Goal: Transaction & Acquisition: Purchase product/service

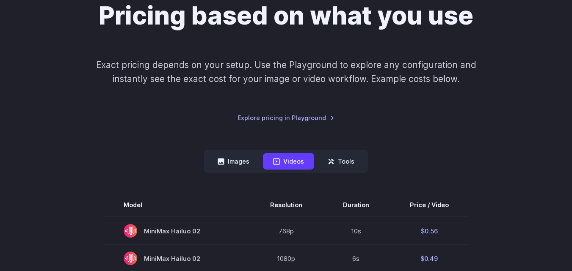
scroll to position [86, 0]
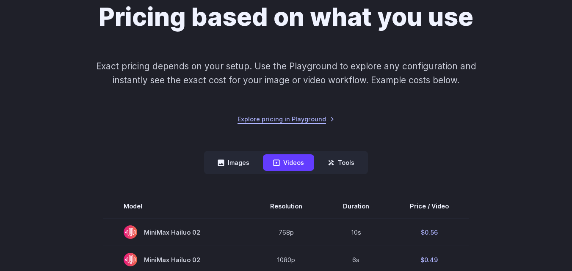
click at [280, 122] on link "Explore pricing in Playground" at bounding box center [285, 119] width 97 height 10
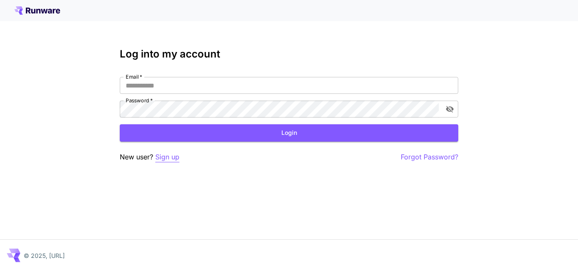
click at [172, 158] on p "Sign up" at bounding box center [167, 157] width 24 height 11
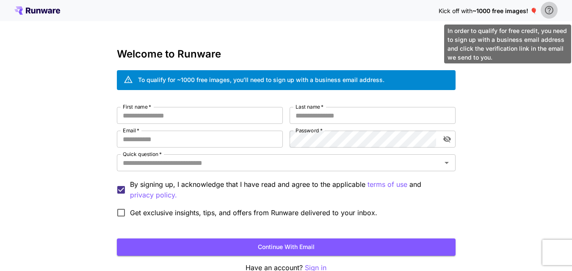
click at [548, 8] on icon "\a In order to qualify for free credit, you need to sign up with a business ema…" at bounding box center [549, 10] width 8 height 8
click at [550, 8] on icon "\a In order to qualify for free credit, you need to sign up with a business ema…" at bounding box center [549, 10] width 8 height 8
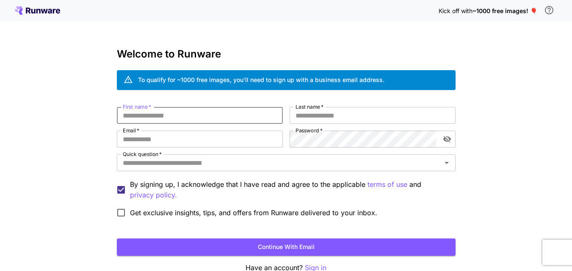
click at [182, 121] on input "First name   *" at bounding box center [200, 115] width 166 height 17
type input "*****"
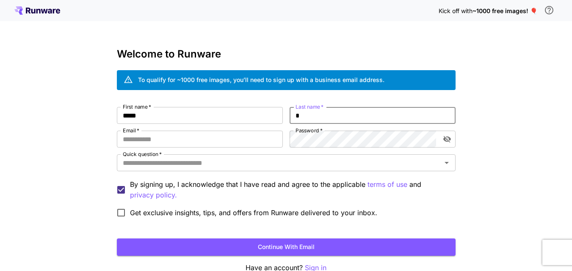
click at [337, 115] on input "*" at bounding box center [373, 115] width 166 height 17
type input "*****"
click at [230, 133] on input "Email   *" at bounding box center [200, 139] width 166 height 17
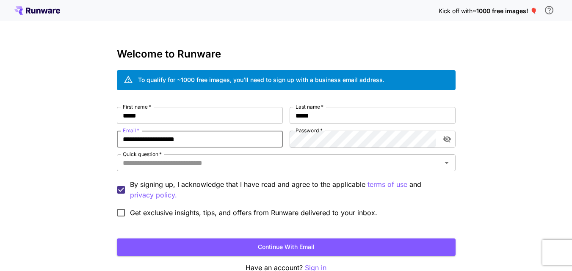
type input "**********"
click at [448, 137] on icon "toggle password visibility" at bounding box center [447, 139] width 8 height 8
click at [212, 166] on input "Quick question   *" at bounding box center [279, 163] width 320 height 12
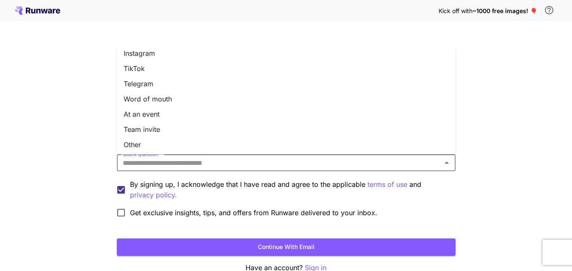
scroll to position [127, 0]
click at [163, 99] on li "Word of mouth" at bounding box center [286, 97] width 339 height 15
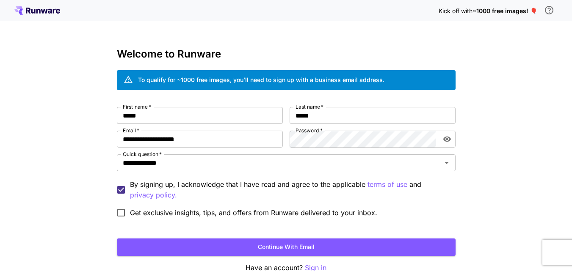
scroll to position [47, 0]
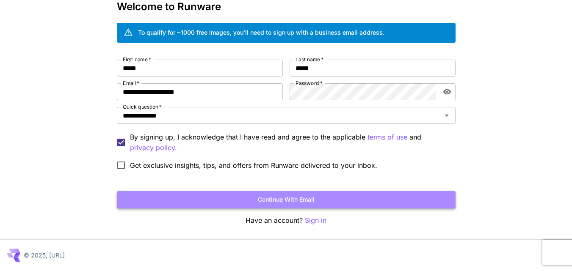
click at [268, 201] on button "Continue with email" at bounding box center [286, 199] width 339 height 17
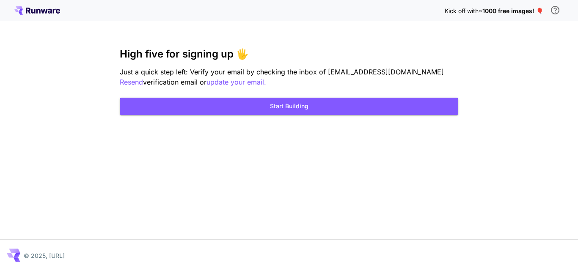
click at [472, 101] on div "Kick off with ~1000 free images! 🎈 High five for signing up 🖐️ Just a quick ste…" at bounding box center [289, 135] width 578 height 271
click at [303, 166] on div "Kick off with ~1000 free images! 🎈 High five for signing up 🖐️ Just a quick ste…" at bounding box center [289, 135] width 578 height 271
click at [512, 176] on div "Kick off with ~1000 free images! 🎈 High five for signing up 🖐️ Just a quick ste…" at bounding box center [289, 135] width 578 height 271
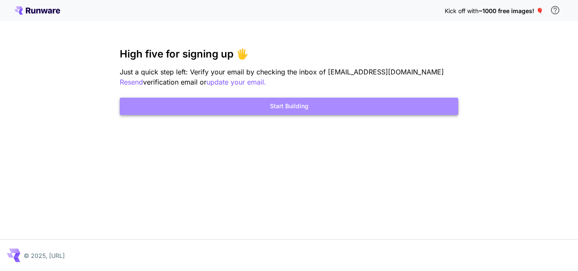
click at [221, 107] on button "Start Building" at bounding box center [289, 106] width 339 height 17
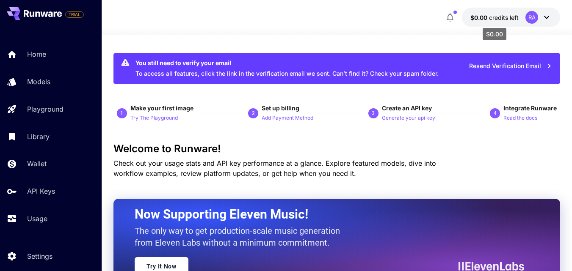
click at [492, 18] on span "credits left" at bounding box center [504, 17] width 30 height 7
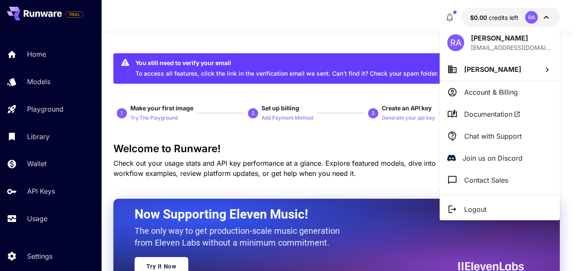
click at [397, 26] on div at bounding box center [289, 135] width 578 height 271
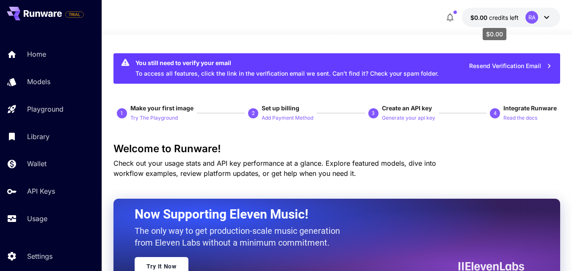
click at [500, 15] on span "credits left" at bounding box center [504, 17] width 30 height 7
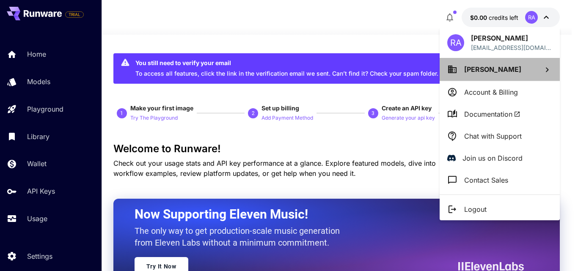
click at [469, 66] on span "[PERSON_NAME]" at bounding box center [492, 69] width 57 height 8
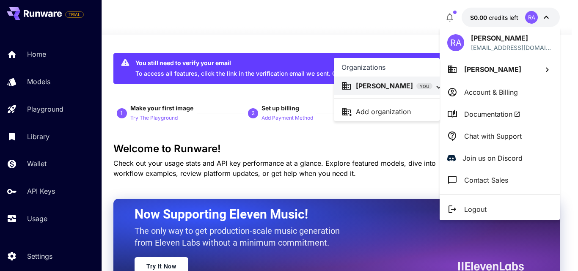
click at [385, 40] on div at bounding box center [289, 135] width 578 height 271
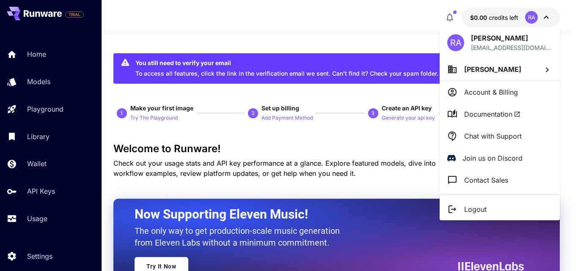
click at [383, 28] on div at bounding box center [289, 135] width 578 height 271
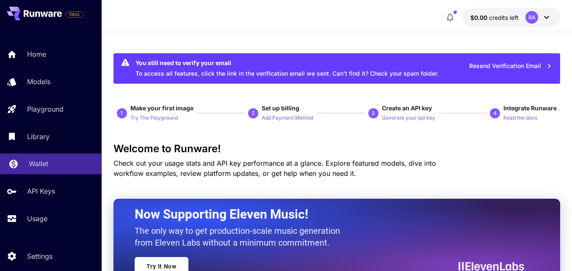
click at [48, 163] on p "Wallet" at bounding box center [38, 164] width 19 height 10
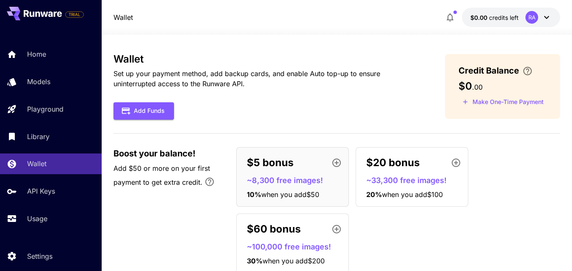
scroll to position [28, 0]
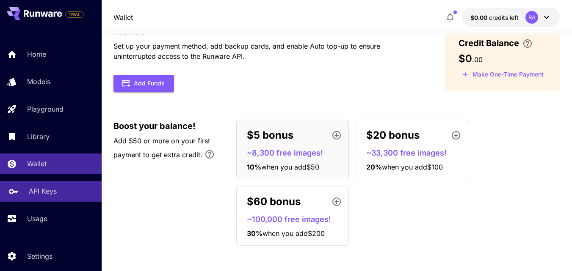
click at [57, 190] on div "API Keys" at bounding box center [62, 191] width 66 height 10
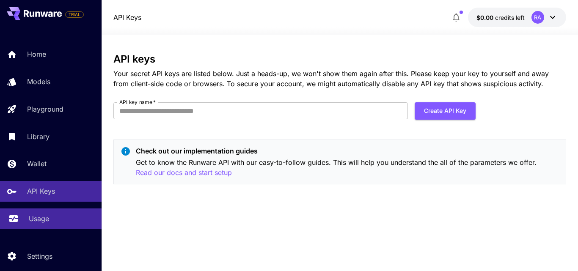
click at [41, 218] on p "Usage" at bounding box center [39, 219] width 20 height 10
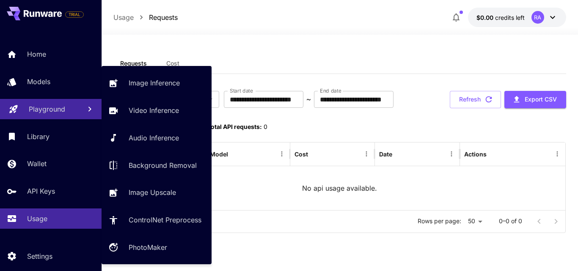
click at [39, 115] on link "Playground" at bounding box center [51, 109] width 102 height 21
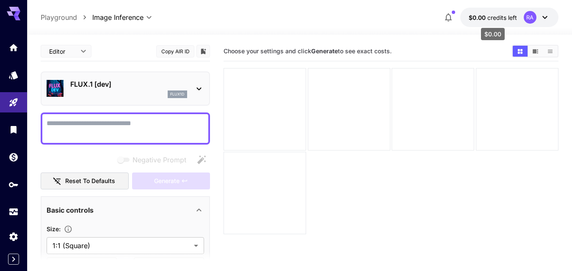
click at [496, 14] on span "credits left" at bounding box center [502, 17] width 30 height 7
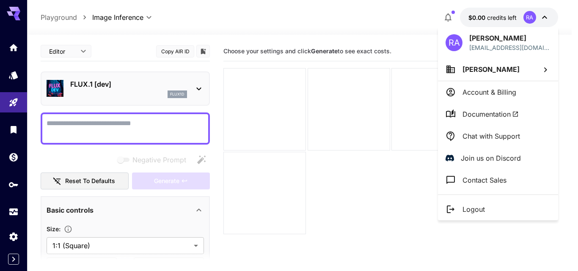
click at [496, 14] on div at bounding box center [289, 135] width 578 height 271
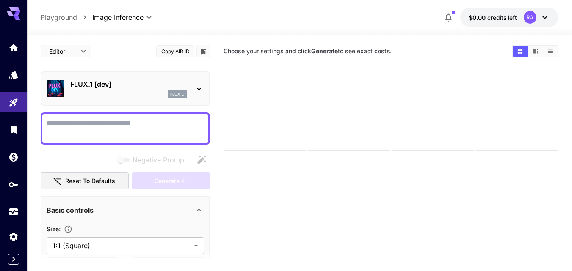
click at [490, 11] on button "$0.00 credits left RA" at bounding box center [509, 17] width 98 height 19
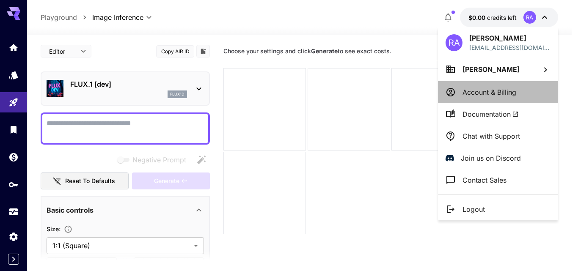
click at [474, 86] on li "Account & Billing" at bounding box center [498, 92] width 120 height 22
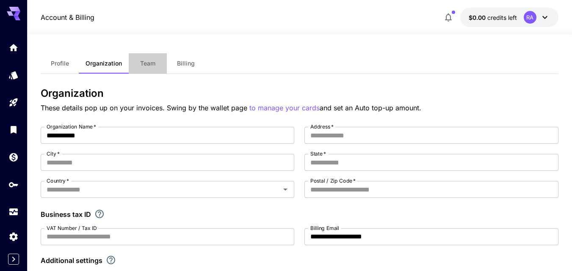
click at [155, 66] on button "Team" at bounding box center [148, 63] width 38 height 20
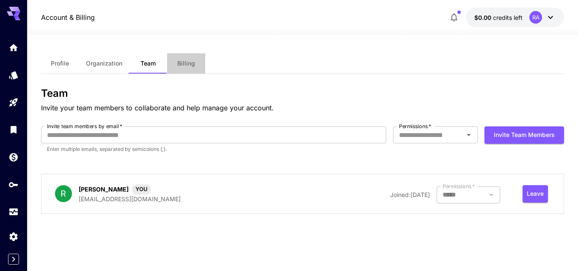
click at [177, 60] on button "Billing" at bounding box center [186, 63] width 38 height 20
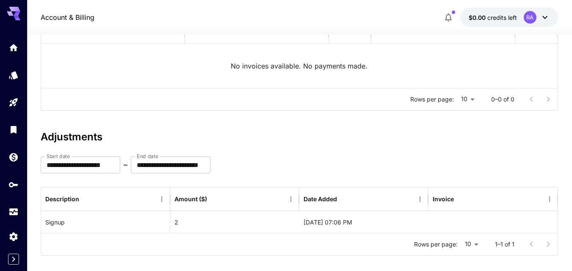
scroll to position [134, 0]
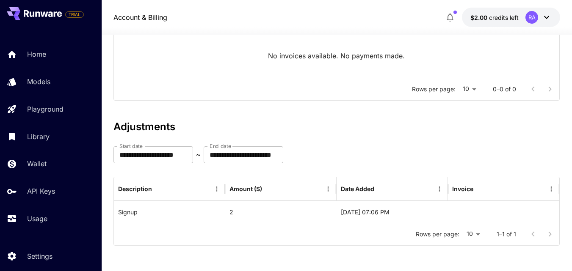
click at [438, 133] on div "**********" at bounding box center [336, 183] width 447 height 125
click at [392, 163] on div "**********" at bounding box center [336, 154] width 447 height 17
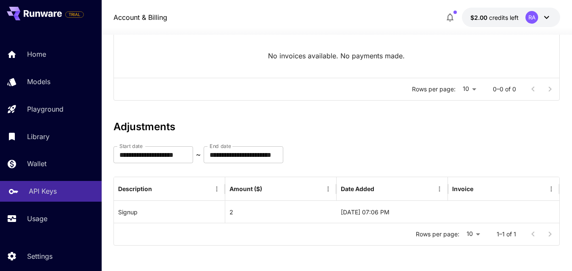
click at [38, 189] on p "API Keys" at bounding box center [43, 191] width 28 height 10
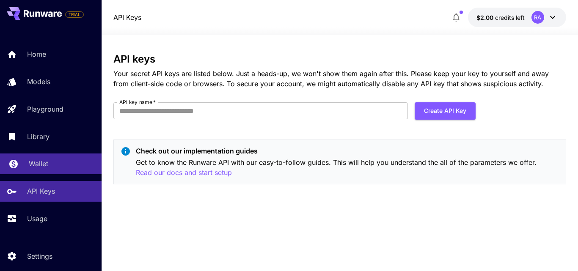
click at [27, 165] on link "Wallet" at bounding box center [51, 164] width 102 height 21
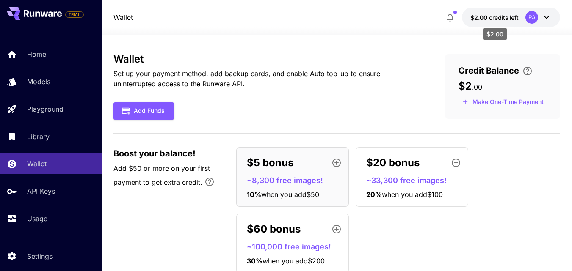
click at [503, 14] on span "credits left" at bounding box center [504, 17] width 30 height 7
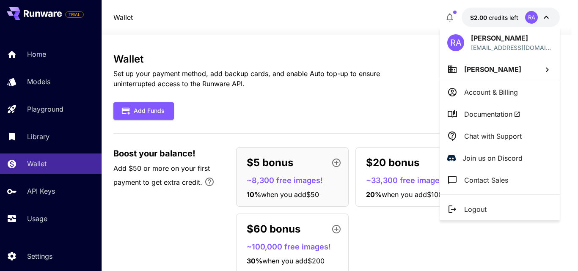
click at [503, 14] on div at bounding box center [289, 135] width 578 height 271
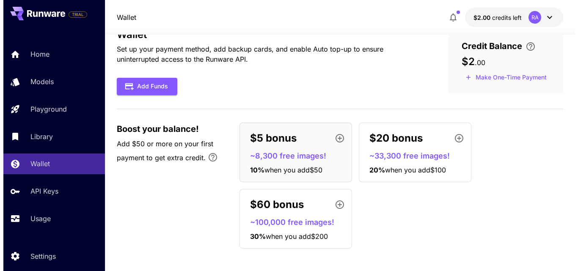
scroll to position [28, 0]
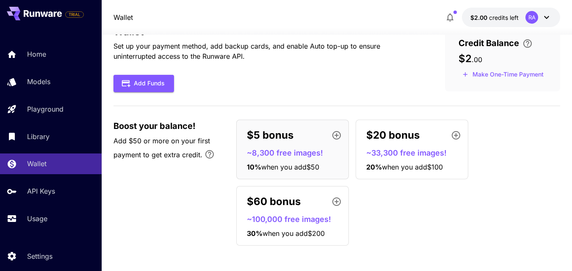
click at [273, 155] on p "~8,300 free images!" at bounding box center [296, 152] width 98 height 11
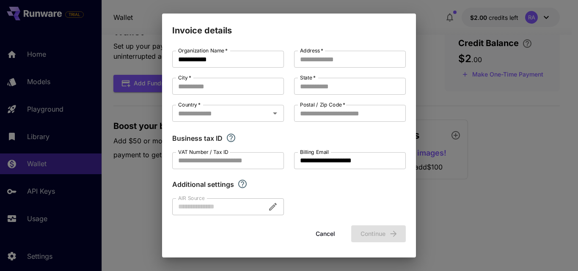
click at [328, 232] on button "Cancel" at bounding box center [325, 234] width 38 height 17
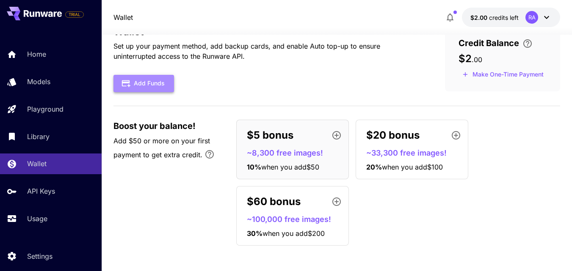
click at [152, 88] on button "Add Funds" at bounding box center [143, 83] width 61 height 17
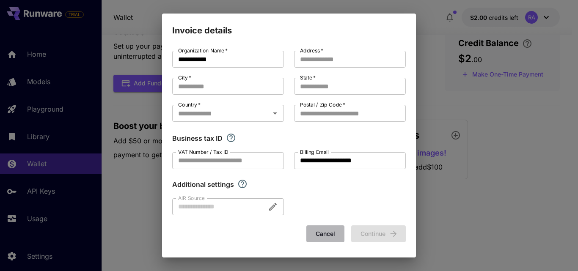
click at [330, 238] on button "Cancel" at bounding box center [325, 234] width 38 height 17
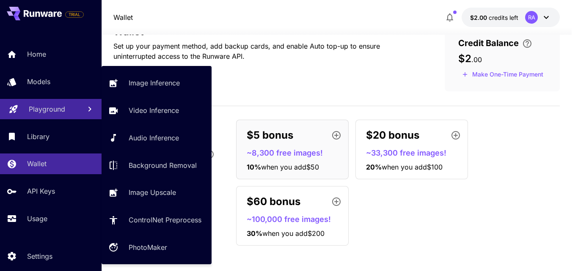
click at [39, 109] on p "Playground" at bounding box center [47, 109] width 36 height 10
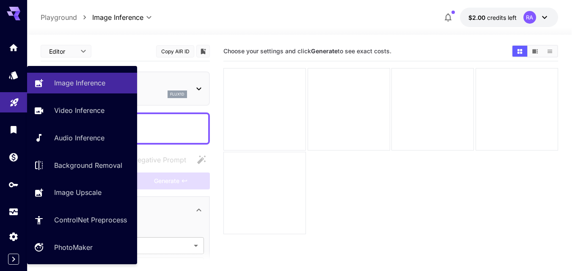
type input "**********"
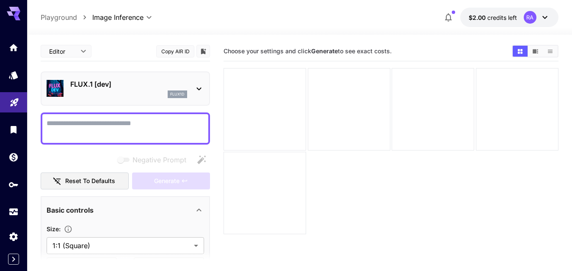
click at [179, 84] on p "FLUX.1 [dev]" at bounding box center [128, 84] width 117 height 10
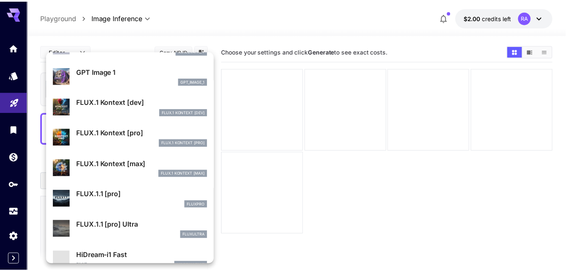
scroll to position [517, 0]
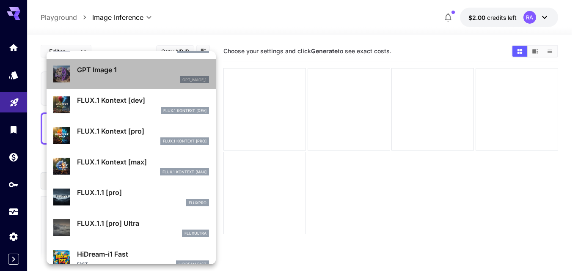
click at [135, 88] on li "GPT Image 1 gpt_image_1" at bounding box center [131, 74] width 169 height 31
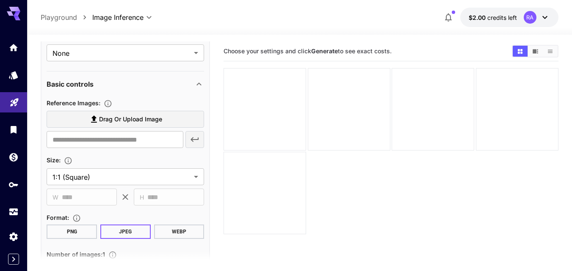
scroll to position [287, 0]
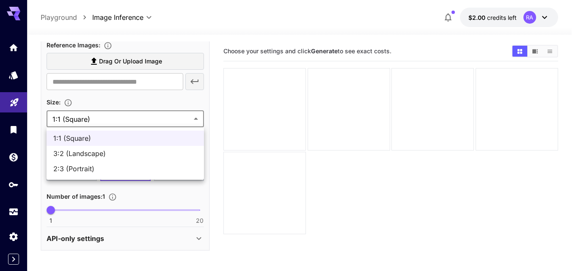
click at [152, 121] on body "**********" at bounding box center [289, 169] width 578 height 338
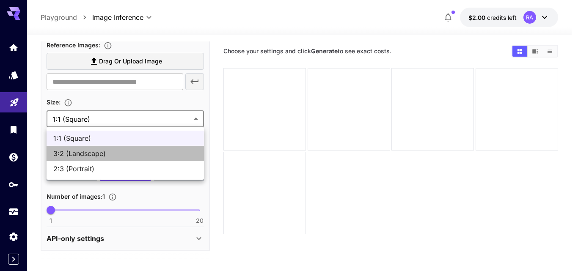
click at [85, 159] on li "3:2 (Landscape)" at bounding box center [125, 153] width 157 height 15
type input "**********"
type input "****"
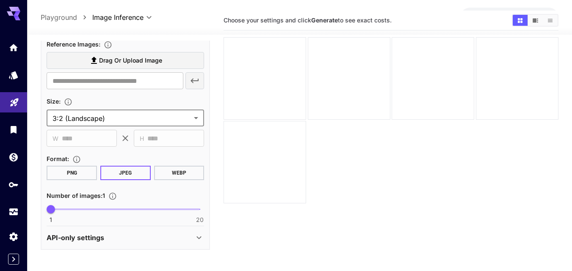
scroll to position [67, 0]
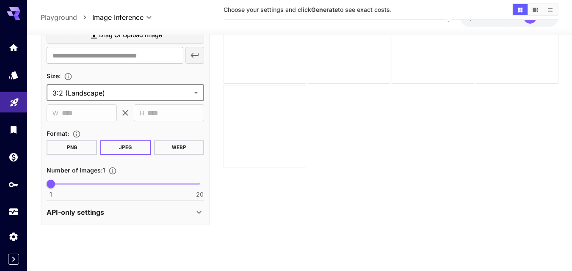
click at [194, 218] on icon at bounding box center [199, 212] width 10 height 10
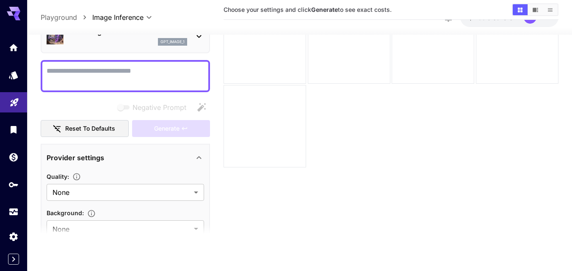
scroll to position [0, 0]
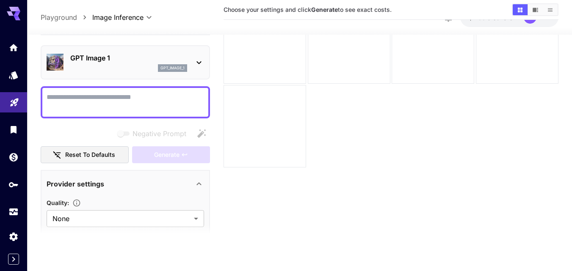
click at [193, 66] on div "GPT Image 1 gpt_image_1" at bounding box center [125, 63] width 157 height 26
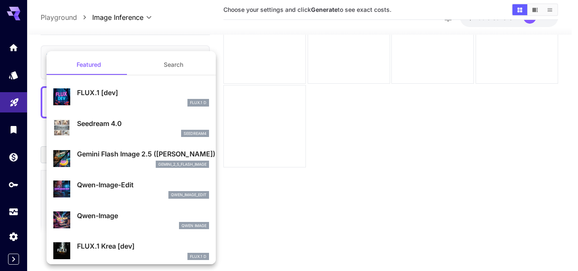
click at [177, 40] on div at bounding box center [289, 135] width 578 height 271
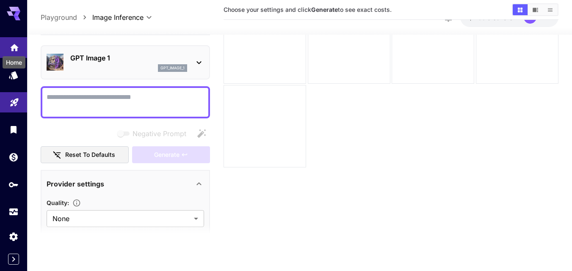
click at [19, 40] on div "Home" at bounding box center [14, 45] width 10 height 11
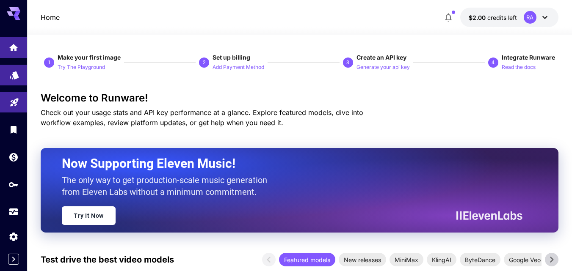
click at [6, 76] on link at bounding box center [13, 75] width 27 height 21
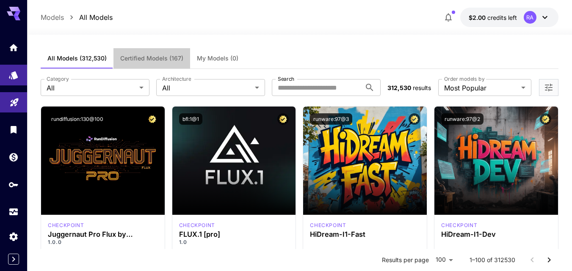
click at [167, 56] on span "Certified Models (167)" at bounding box center [151, 59] width 63 height 8
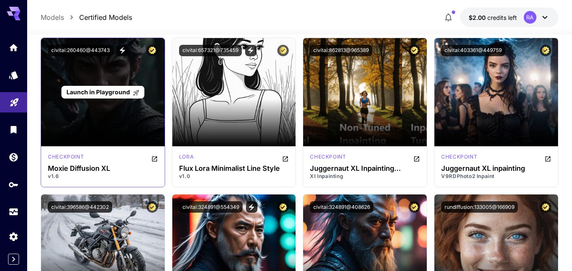
scroll to position [3787, 0]
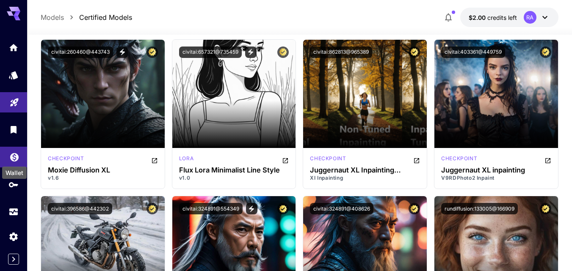
click at [13, 161] on div "Wallet" at bounding box center [14, 170] width 26 height 19
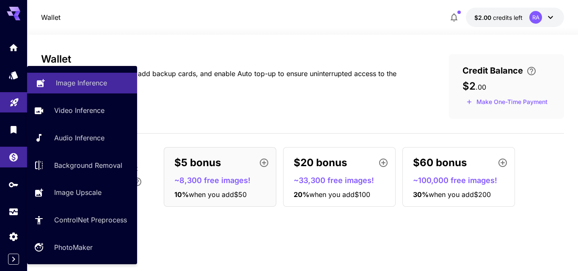
click at [77, 76] on link "Image Inference" at bounding box center [82, 83] width 110 height 21
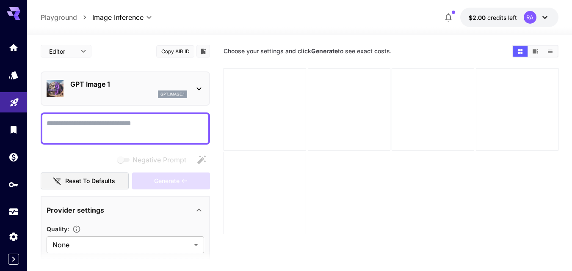
click at [142, 119] on textarea "Negative Prompt" at bounding box center [125, 129] width 157 height 20
paste textarea "**********"
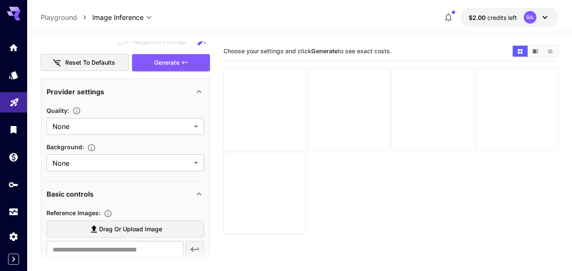
scroll to position [130, 0]
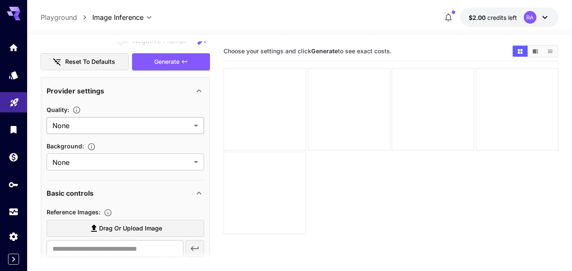
type textarea "**********"
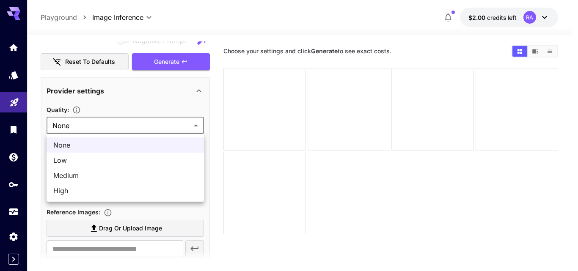
click at [152, 124] on body "**********" at bounding box center [289, 169] width 578 height 338
click at [74, 192] on span "High" at bounding box center [125, 191] width 144 height 10
type input "****"
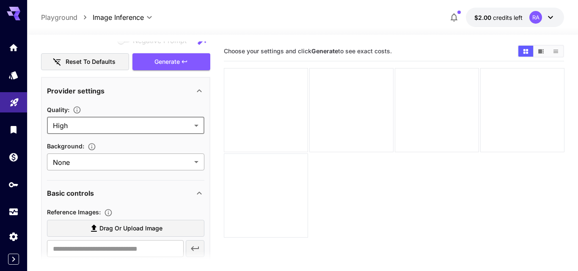
click at [139, 163] on body "**********" at bounding box center [289, 169] width 578 height 338
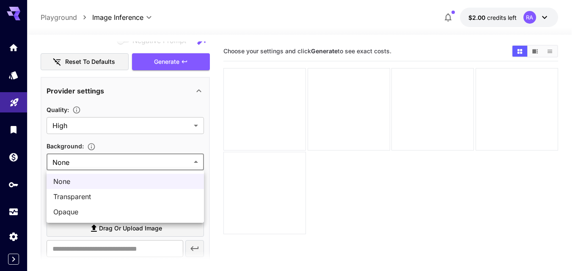
click at [139, 163] on div at bounding box center [289, 135] width 578 height 271
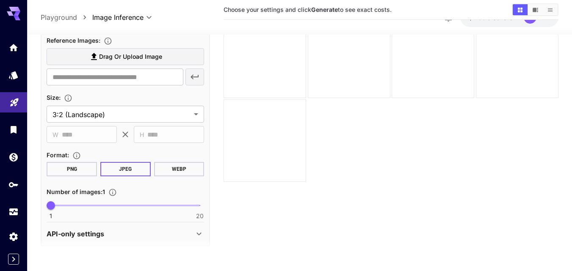
scroll to position [292, 0]
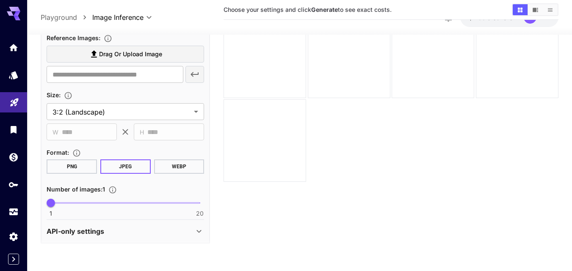
click at [81, 171] on button "PNG" at bounding box center [72, 167] width 50 height 14
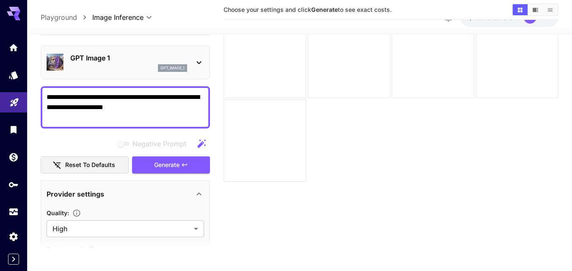
scroll to position [0, 0]
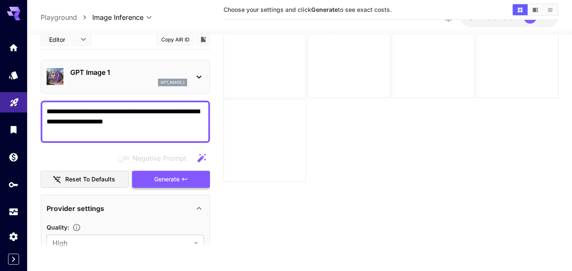
click at [164, 181] on span "Generate" at bounding box center [166, 179] width 25 height 11
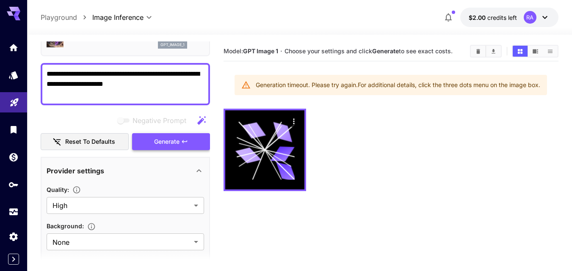
scroll to position [43, 0]
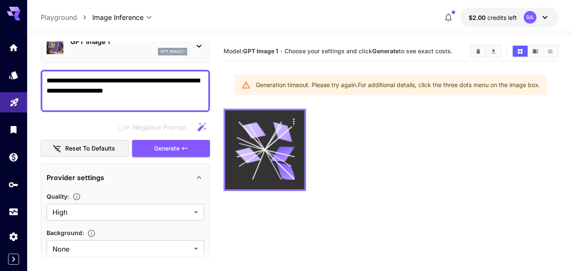
click at [267, 150] on icon at bounding box center [264, 149] width 59 height 59
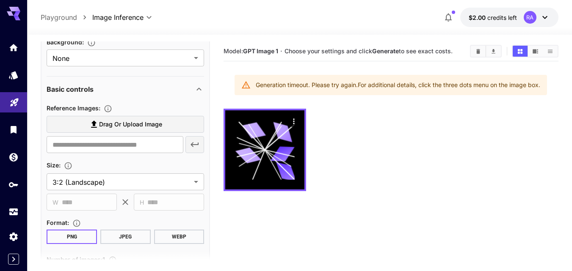
scroll to position [235, 0]
click at [192, 86] on div "Basic controls" at bounding box center [120, 88] width 147 height 10
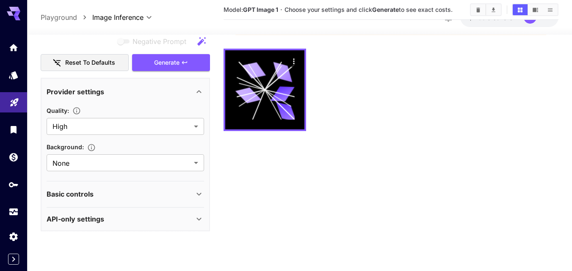
scroll to position [67, 0]
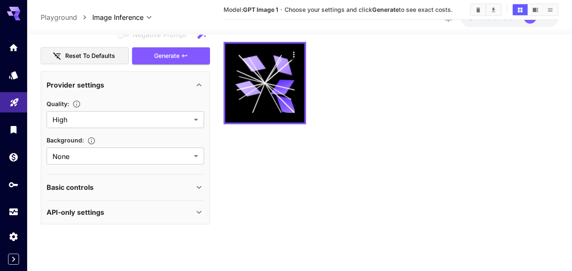
click at [160, 190] on div "Basic controls" at bounding box center [120, 187] width 147 height 10
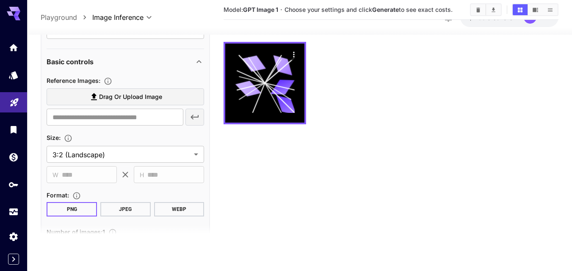
scroll to position [297, 0]
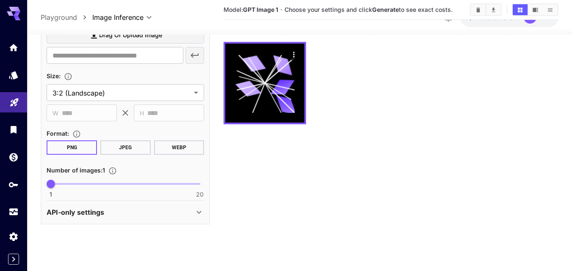
click at [80, 146] on button "PNG" at bounding box center [72, 148] width 50 height 14
click at [127, 219] on div "API-only settings" at bounding box center [125, 212] width 157 height 20
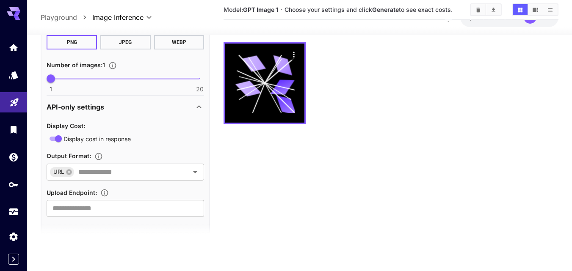
scroll to position [410, 0]
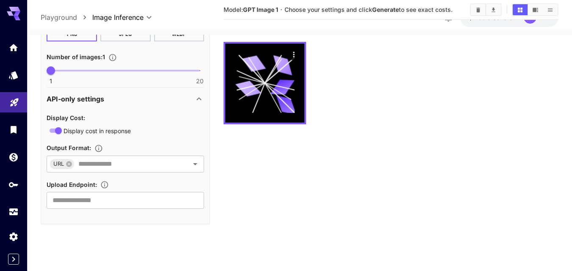
click at [116, 97] on div "API-only settings" at bounding box center [120, 99] width 147 height 10
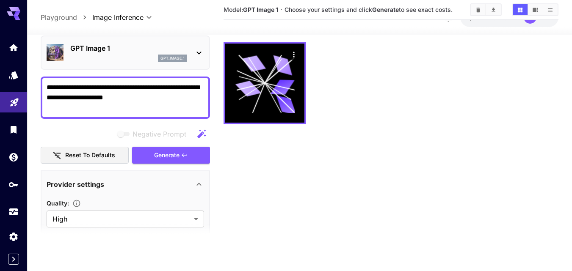
scroll to position [0, 0]
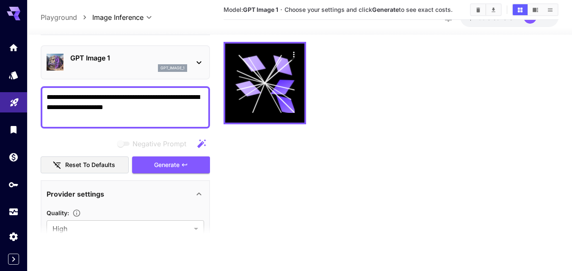
click at [115, 134] on div "**********" at bounding box center [125, 268] width 169 height 506
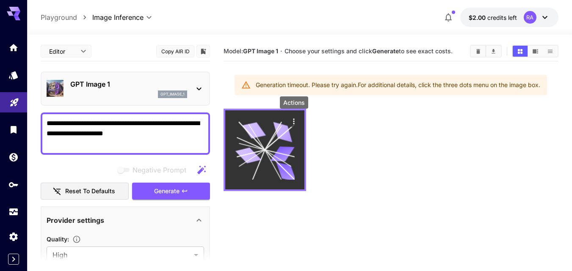
click at [294, 121] on icon "Actions" at bounding box center [293, 122] width 1 height 6
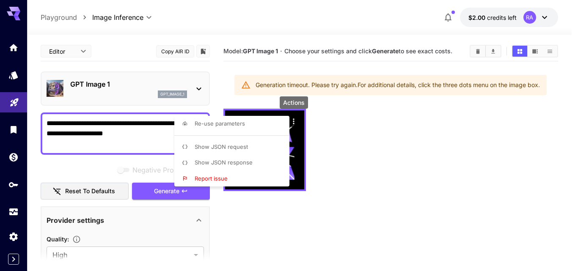
click at [364, 174] on div at bounding box center [289, 135] width 578 height 271
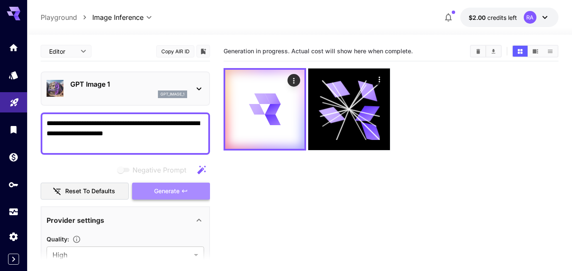
click at [165, 191] on span "Generate" at bounding box center [166, 191] width 25 height 11
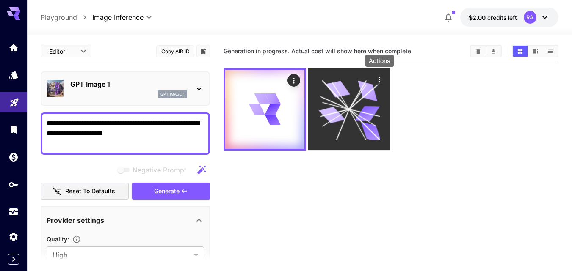
click at [378, 81] on icon "Actions" at bounding box center [379, 79] width 8 height 8
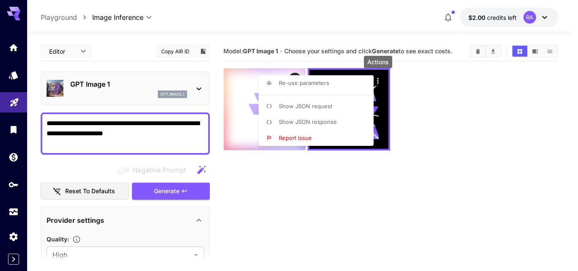
click at [474, 51] on div at bounding box center [289, 135] width 578 height 271
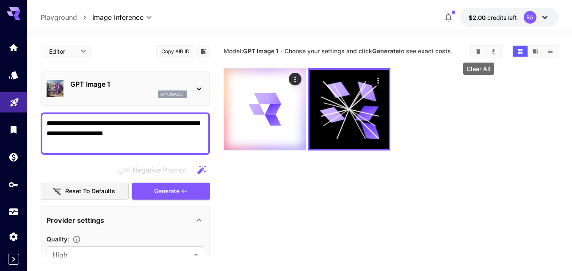
click at [479, 53] on icon "Clear All" at bounding box center [479, 51] width 4 height 5
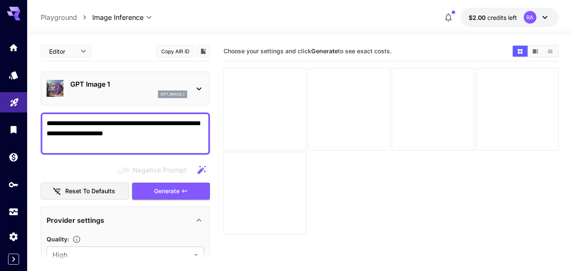
click at [313, 96] on div at bounding box center [349, 109] width 83 height 83
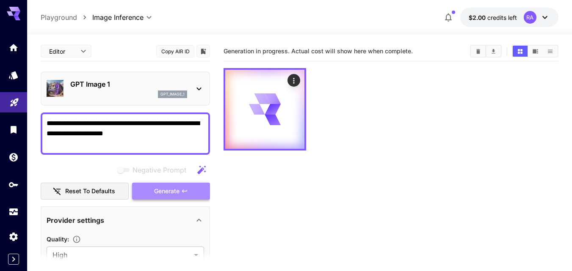
click at [168, 191] on span "Generate" at bounding box center [166, 191] width 25 height 11
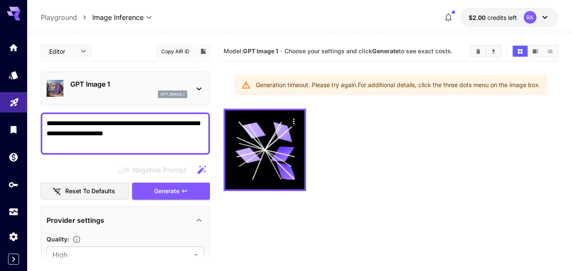
click at [504, 24] on button "$2.00 credits left RA" at bounding box center [509, 17] width 98 height 19
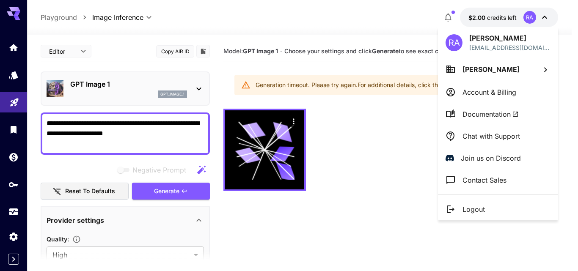
click at [504, 24] on div at bounding box center [289, 135] width 578 height 271
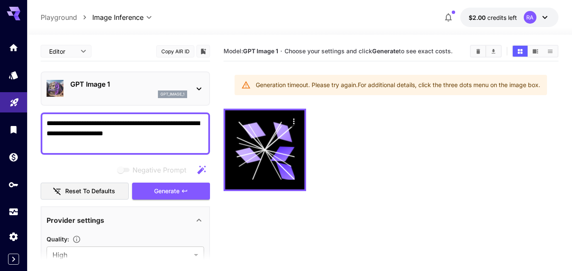
click at [184, 101] on div "GPT Image 1 gpt_image_1" at bounding box center [125, 89] width 157 height 26
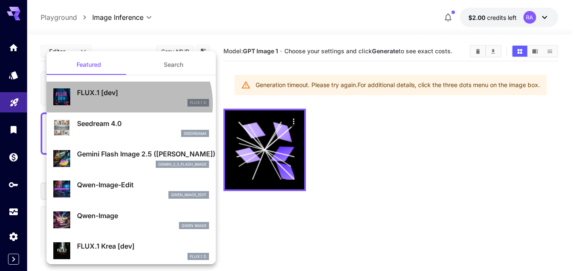
click at [127, 104] on div "FLUX.1 D" at bounding box center [143, 103] width 132 height 8
type input "**********"
type input "****"
type input "***"
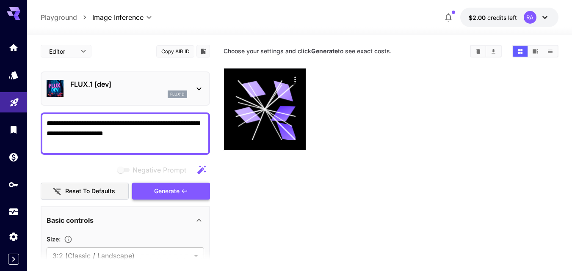
click at [167, 192] on span "Generate" at bounding box center [166, 191] width 25 height 11
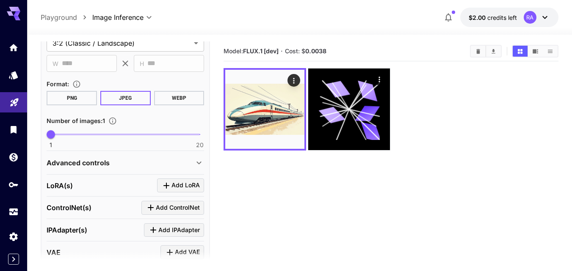
scroll to position [212, 0]
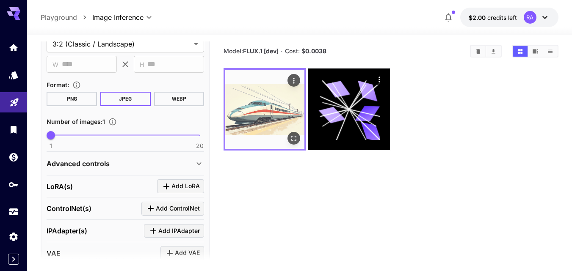
click at [279, 107] on img at bounding box center [264, 109] width 79 height 79
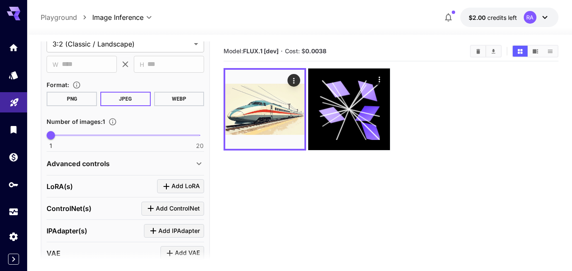
scroll to position [77, 0]
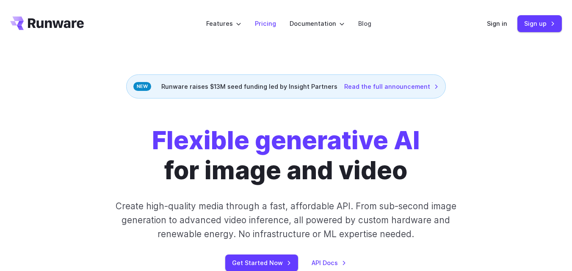
click at [275, 24] on link "Pricing" at bounding box center [265, 24] width 21 height 10
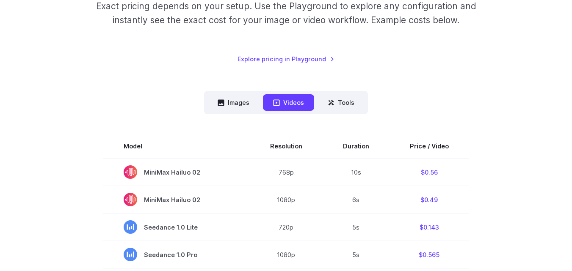
scroll to position [146, 0]
click at [247, 101] on button "Images" at bounding box center [233, 102] width 52 height 17
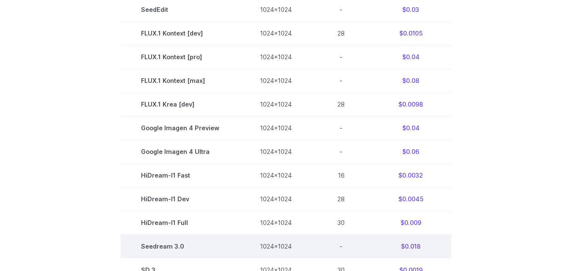
scroll to position [446, 0]
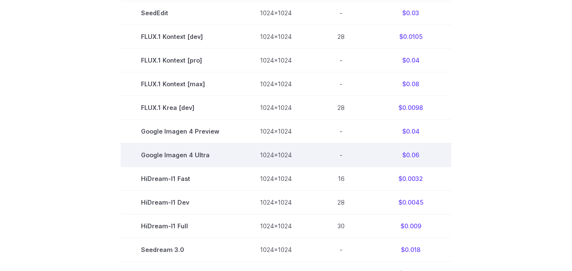
click at [247, 152] on td "1024x1024" at bounding box center [276, 156] width 72 height 24
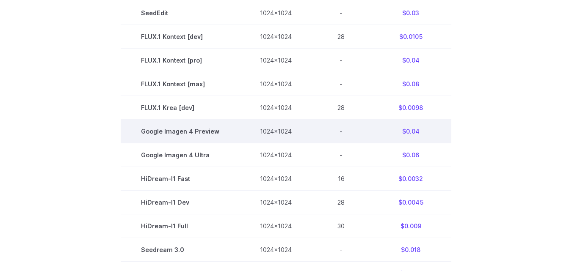
click at [231, 136] on td "Google Imagen 4 Preview" at bounding box center [180, 132] width 119 height 24
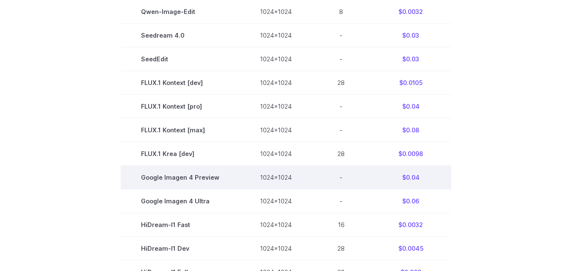
scroll to position [400, 0]
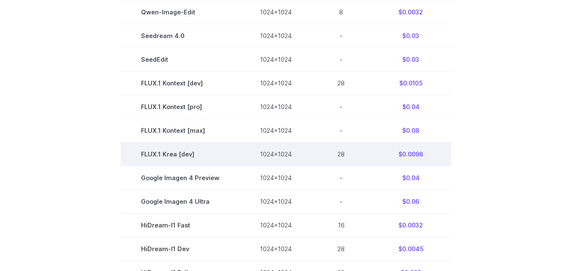
click at [251, 159] on td "1024x1024" at bounding box center [276, 154] width 72 height 24
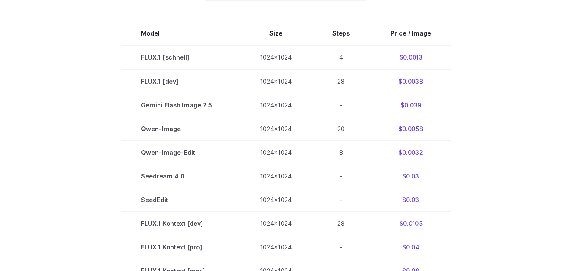
scroll to position [259, 0]
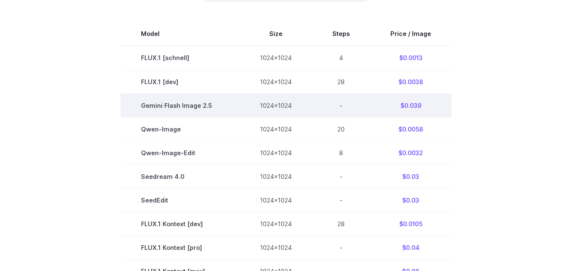
click at [257, 107] on td "1024x1024" at bounding box center [276, 106] width 72 height 24
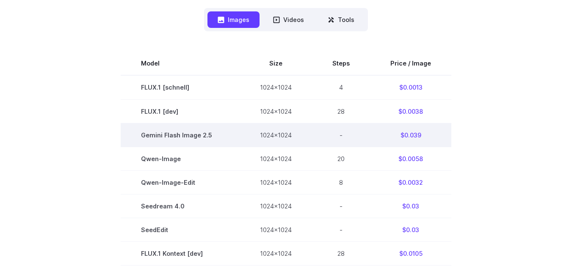
scroll to position [228, 0]
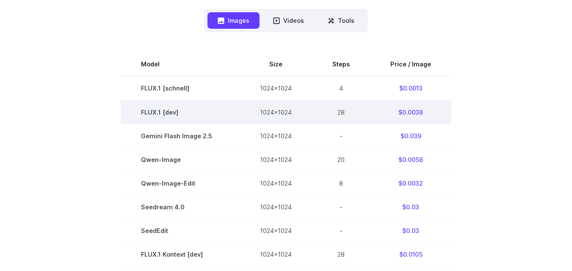
click at [244, 114] on td "1024x1024" at bounding box center [276, 112] width 72 height 24
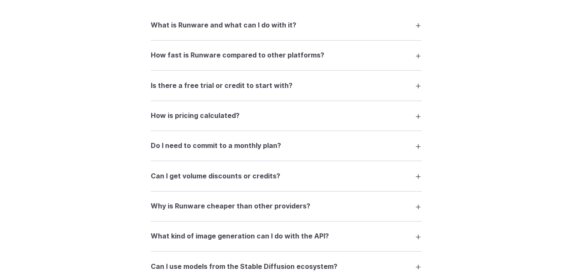
scroll to position [1117, 0]
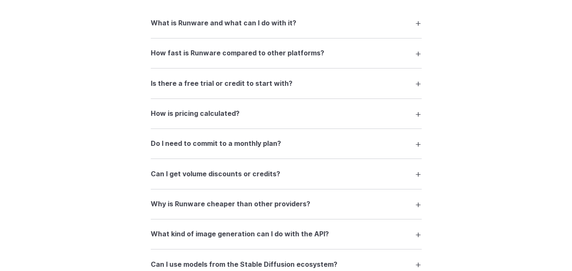
click at [276, 81] on h3 "Is there a free trial or credit to start with?" at bounding box center [222, 83] width 142 height 11
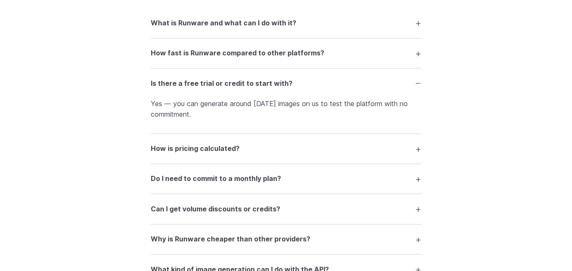
click at [301, 82] on summary "Is there a free trial or credit to start with?" at bounding box center [286, 83] width 271 height 16
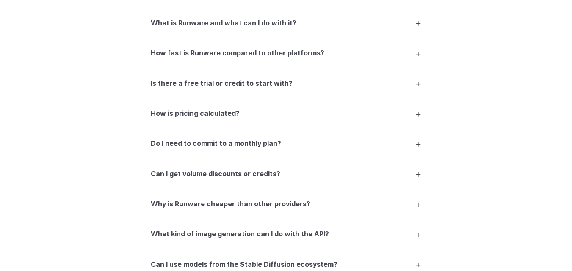
click at [271, 111] on summary "How is pricing calculated?" at bounding box center [286, 114] width 271 height 16
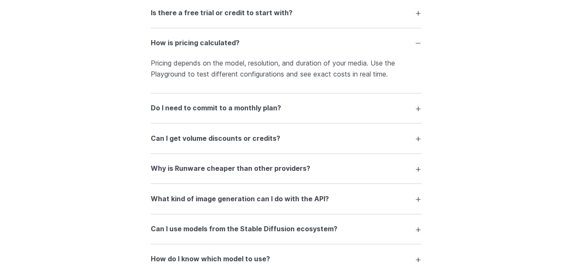
scroll to position [1188, 0]
click at [306, 105] on summary "Do I need to commit to a monthly plan?" at bounding box center [286, 108] width 271 height 16
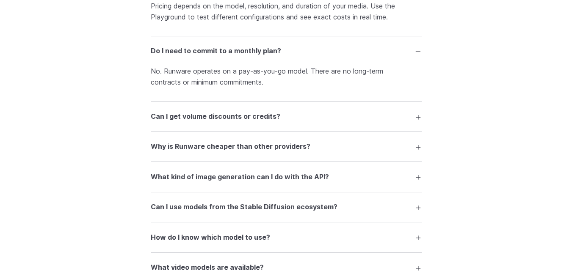
scroll to position [1245, 0]
click at [260, 113] on h3 "Can I get volume discounts or credits?" at bounding box center [216, 116] width 130 height 11
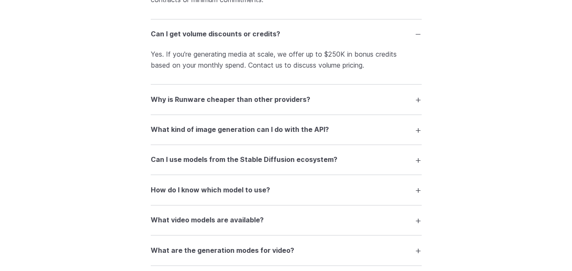
scroll to position [1327, 0]
click at [282, 110] on details "Why is Runware cheaper than other providers? We’ve optimized everything — from …" at bounding box center [286, 99] width 271 height 30
click at [318, 105] on summary "Why is Runware cheaper than other providers?" at bounding box center [286, 99] width 271 height 16
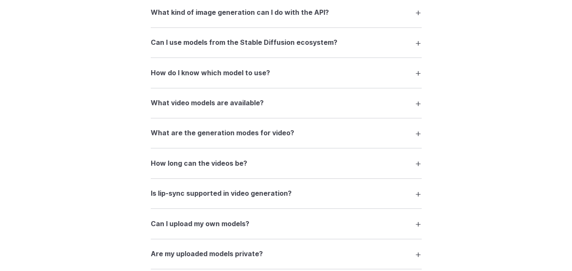
scroll to position [1491, 0]
click at [264, 72] on h3 "How do I know which model to use?" at bounding box center [210, 72] width 119 height 11
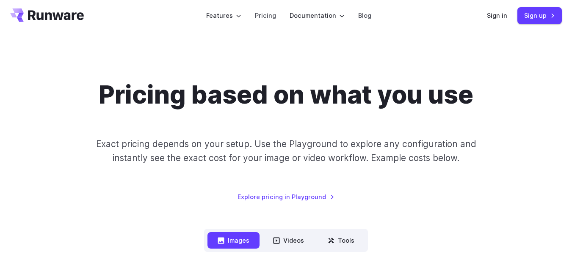
scroll to position [0, 0]
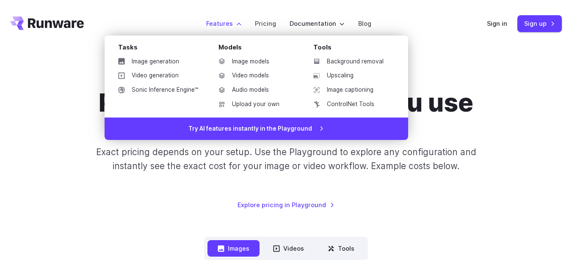
click at [226, 22] on label "Features" at bounding box center [223, 24] width 35 height 10
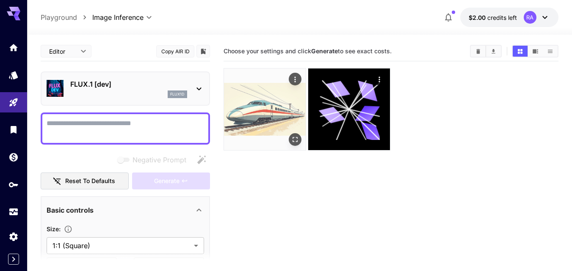
click at [256, 95] on img at bounding box center [265, 110] width 82 height 82
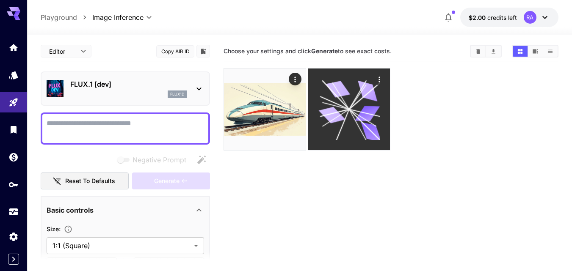
click at [357, 129] on icon at bounding box center [348, 109] width 61 height 61
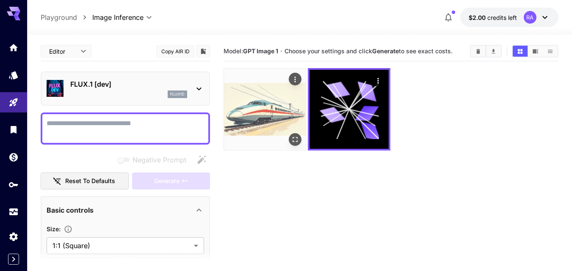
click at [298, 120] on img at bounding box center [265, 110] width 82 height 82
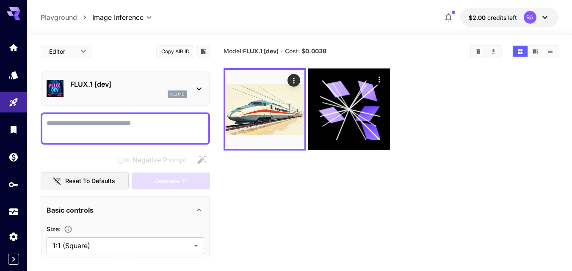
click at [155, 119] on textarea "Negative Prompt" at bounding box center [125, 129] width 157 height 20
click at [120, 128] on textarea "Negative Prompt" at bounding box center [125, 129] width 157 height 20
paste textarea "**********"
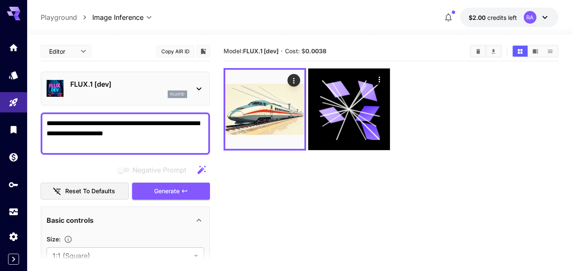
type textarea "**********"
click at [161, 83] on p "FLUX.1 [dev]" at bounding box center [128, 84] width 117 height 10
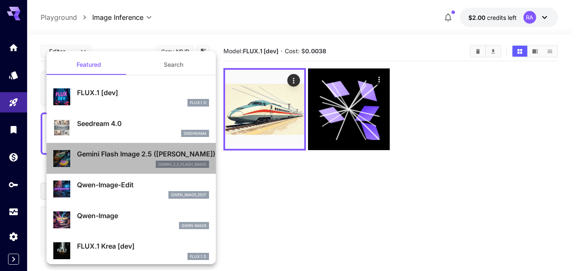
click at [144, 158] on p "Gemini Flash Image 2.5 ([PERSON_NAME])" at bounding box center [143, 154] width 132 height 10
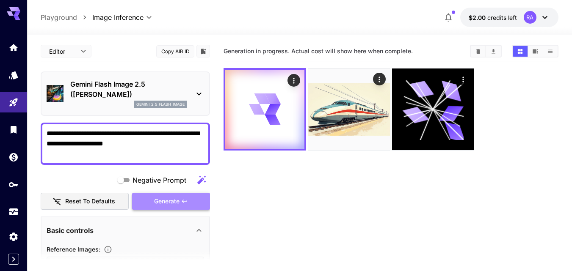
click at [178, 195] on button "Generate" at bounding box center [171, 201] width 78 height 17
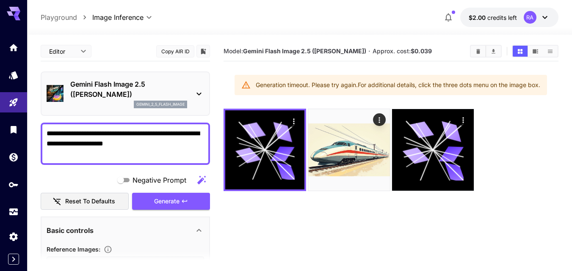
click at [176, 83] on p "Gemini Flash Image 2.5 ([PERSON_NAME])" at bounding box center [128, 89] width 117 height 20
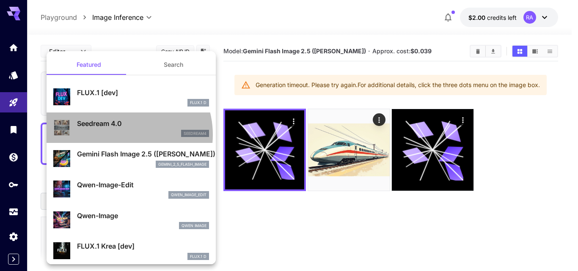
click at [121, 135] on div "seedream4" at bounding box center [143, 134] width 132 height 8
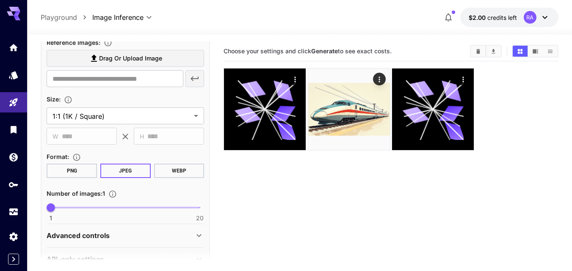
scroll to position [201, 0]
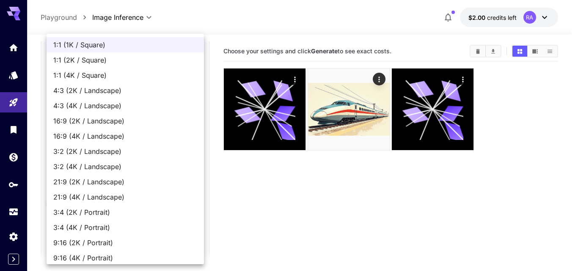
click at [148, 115] on body "**********" at bounding box center [289, 169] width 578 height 338
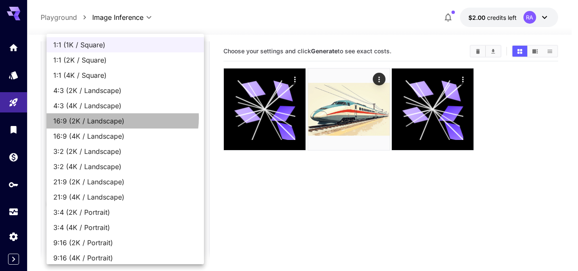
click at [119, 118] on span "16:9 (2K / Landscape)" at bounding box center [125, 121] width 144 height 10
type input "**********"
type input "****"
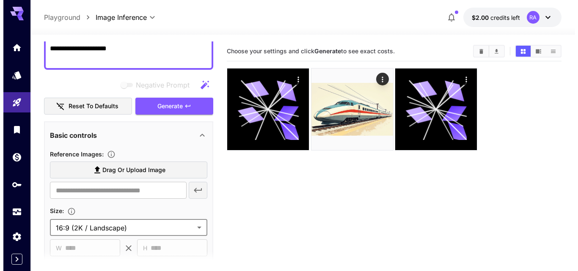
scroll to position [0, 0]
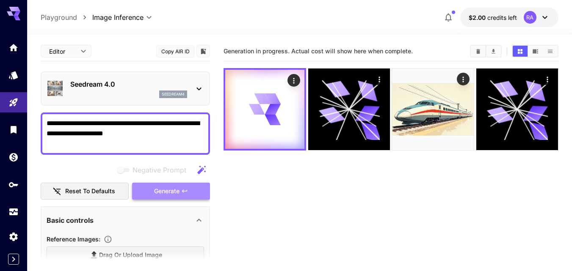
click at [172, 190] on span "Generate" at bounding box center [166, 191] width 25 height 11
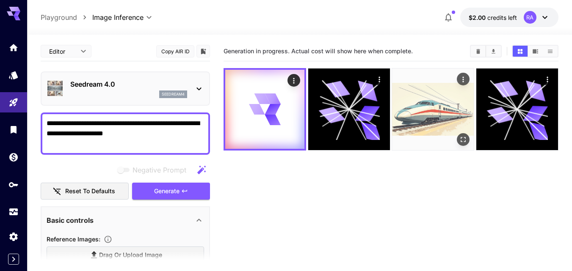
click at [457, 119] on img at bounding box center [433, 110] width 82 height 82
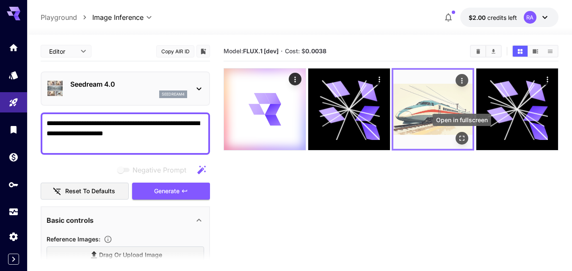
click at [458, 138] on icon "Open in fullscreen" at bounding box center [462, 138] width 8 height 8
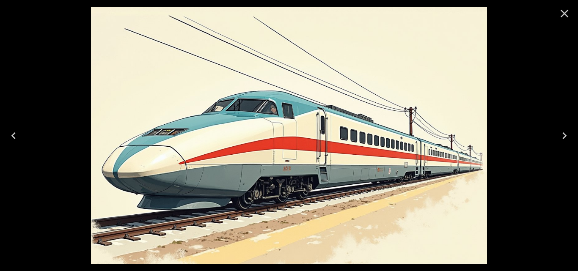
click at [564, 15] on icon "Close" at bounding box center [565, 14] width 14 height 14
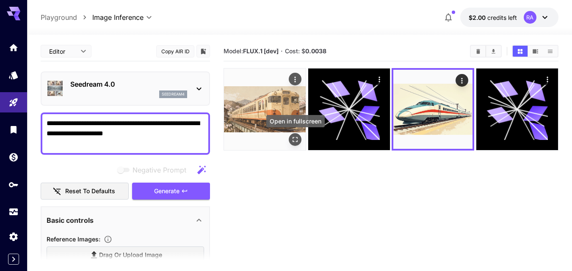
click at [296, 140] on icon "Open in fullscreen" at bounding box center [295, 139] width 8 height 8
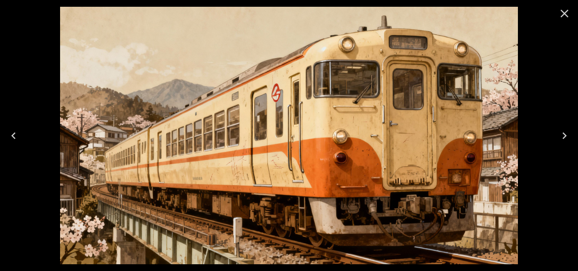
click at [563, 14] on icon "Close" at bounding box center [565, 14] width 14 height 14
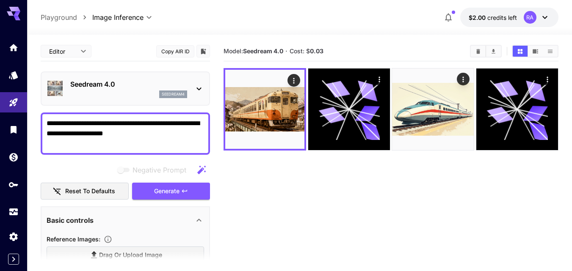
click at [144, 89] on p "Seedream 4.0" at bounding box center [128, 84] width 117 height 10
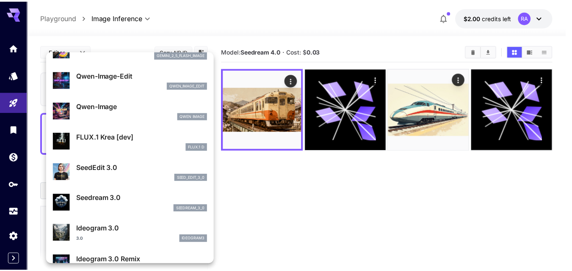
scroll to position [110, 0]
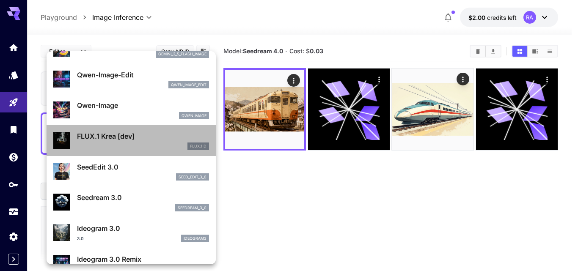
click at [165, 147] on div "FLUX.1 D" at bounding box center [143, 147] width 132 height 8
type input "**********"
type input "****"
type input "***"
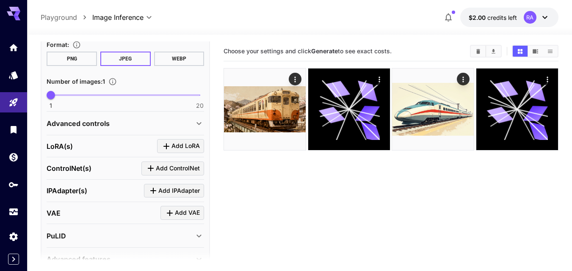
scroll to position [252, 0]
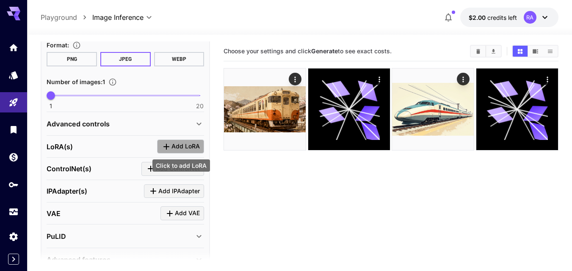
click at [178, 149] on span "Add LoRA" at bounding box center [185, 146] width 28 height 11
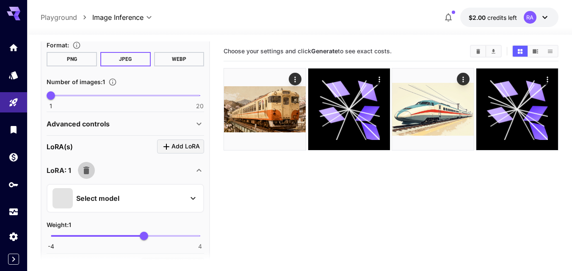
click at [88, 171] on icon "button" at bounding box center [86, 171] width 6 height 8
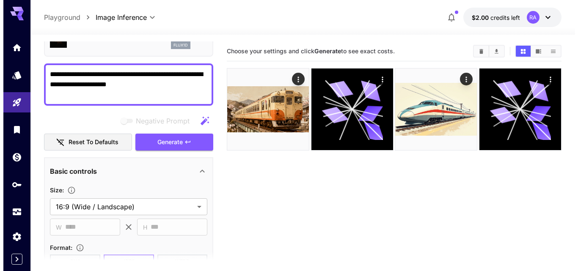
scroll to position [0, 0]
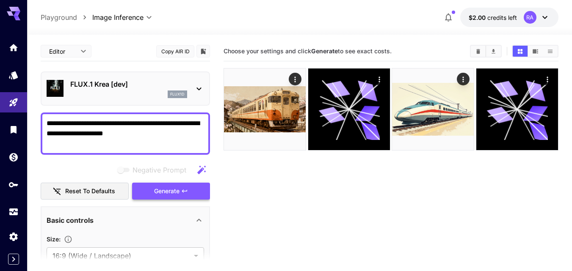
click at [182, 195] on button "Generate" at bounding box center [171, 191] width 78 height 17
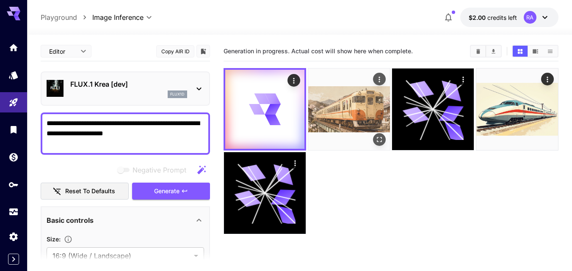
click at [338, 121] on img at bounding box center [349, 110] width 82 height 82
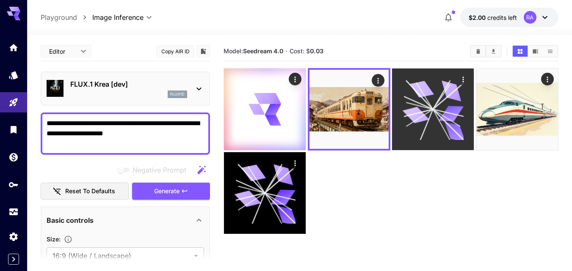
click at [428, 99] on icon at bounding box center [432, 109] width 61 height 61
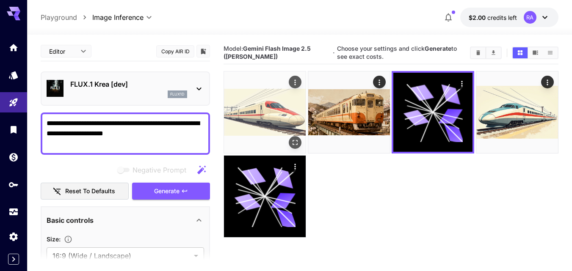
click at [239, 95] on img at bounding box center [265, 113] width 82 height 82
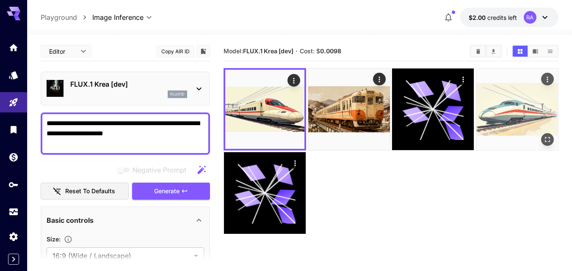
click at [532, 113] on img at bounding box center [517, 110] width 82 height 82
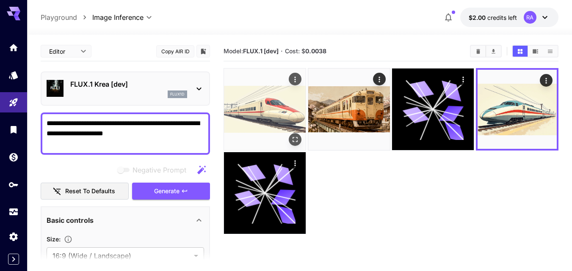
click at [276, 120] on img at bounding box center [265, 110] width 82 height 82
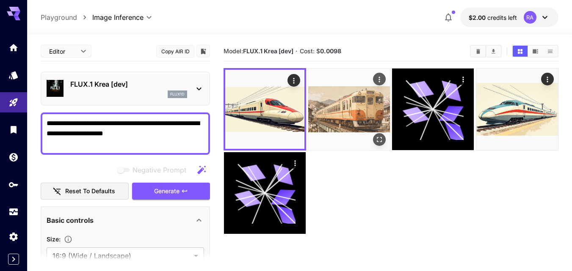
click at [347, 130] on img at bounding box center [349, 110] width 82 height 82
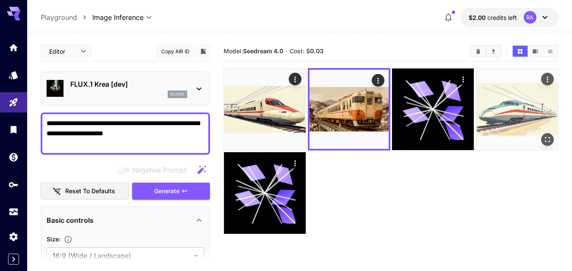
click at [517, 101] on img at bounding box center [517, 110] width 82 height 82
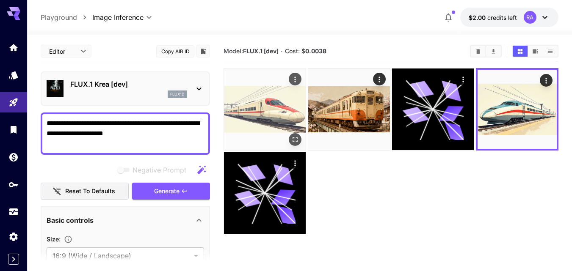
click at [287, 109] on img at bounding box center [265, 110] width 82 height 82
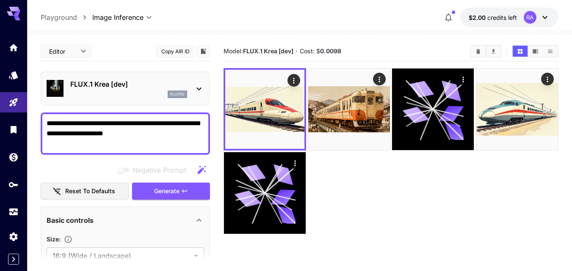
click at [157, 97] on div "flux1d" at bounding box center [128, 95] width 117 height 8
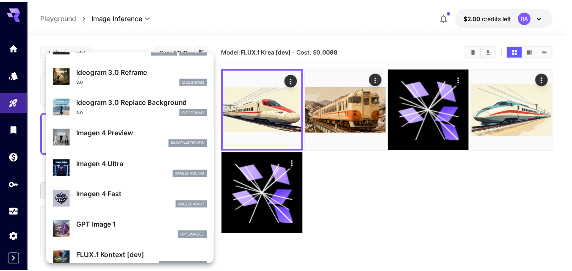
scroll to position [362, 0]
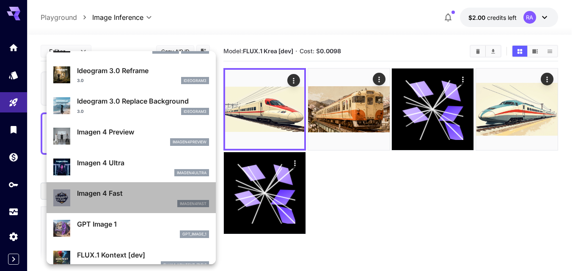
click at [153, 198] on p "Imagen 4 Fast" at bounding box center [143, 193] width 132 height 10
type input "**********"
type input "****"
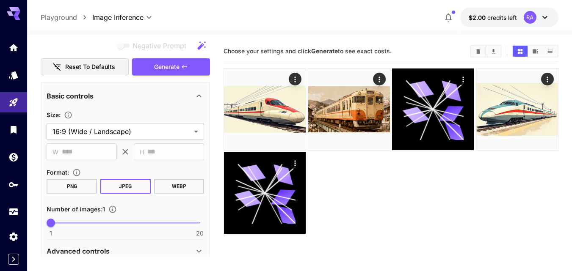
scroll to position [125, 0]
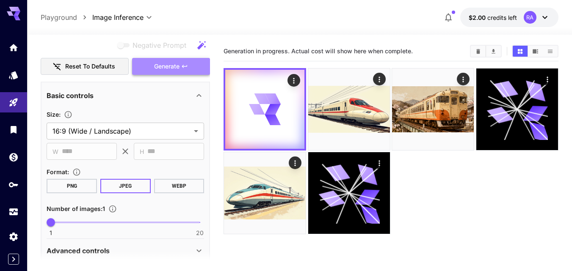
click at [154, 67] on span "Generate" at bounding box center [166, 66] width 25 height 11
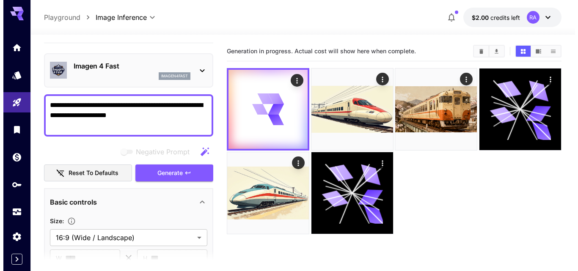
scroll to position [10, 0]
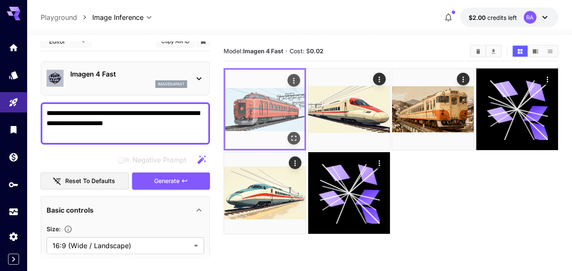
click at [276, 107] on img at bounding box center [264, 109] width 79 height 79
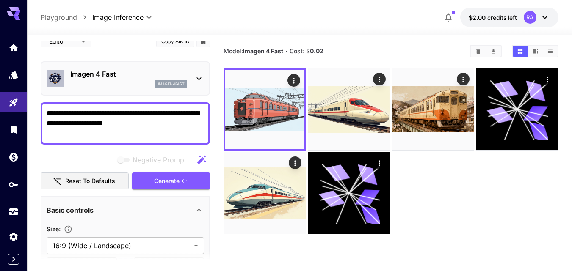
click at [156, 71] on p "Imagen 4 Fast" at bounding box center [128, 74] width 117 height 10
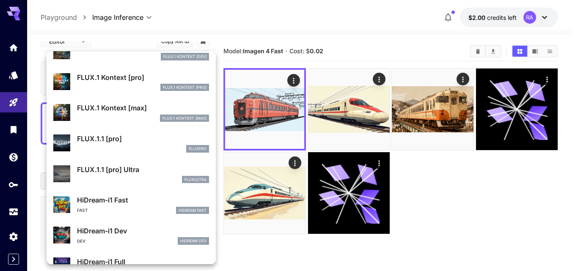
scroll to position [572, 0]
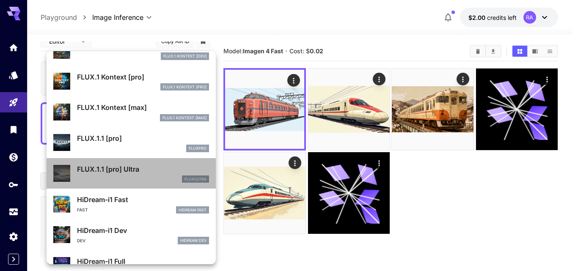
click at [139, 177] on div "fluxultra" at bounding box center [143, 180] width 132 height 8
type input "**********"
type input "****"
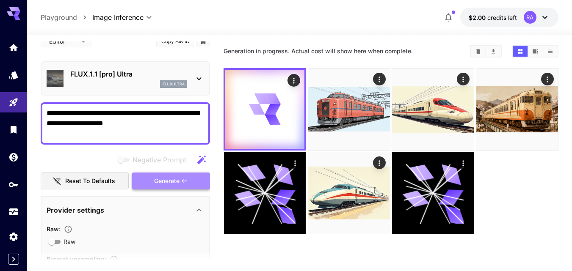
click at [172, 177] on span "Generate" at bounding box center [166, 181] width 25 height 11
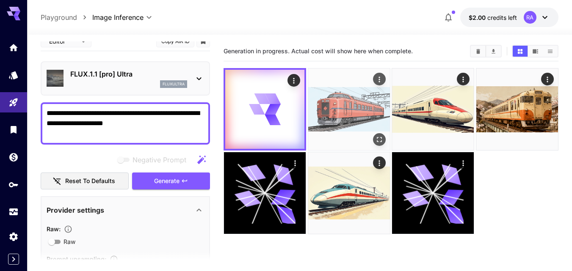
click at [352, 102] on img at bounding box center [349, 110] width 82 height 82
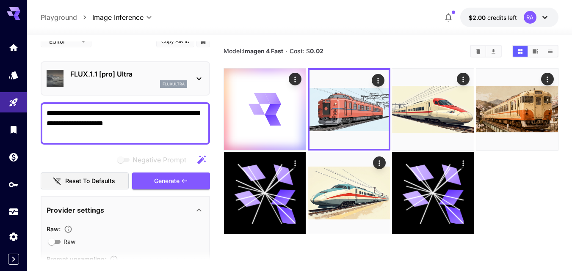
click at [495, 188] on div at bounding box center [391, 151] width 335 height 167
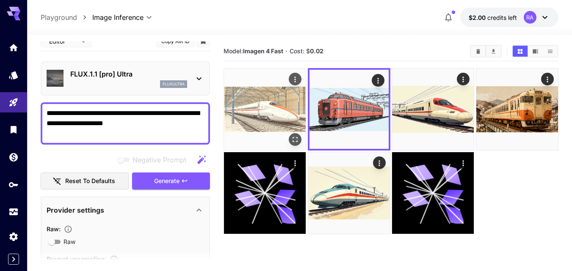
click at [265, 77] on img at bounding box center [265, 110] width 82 height 82
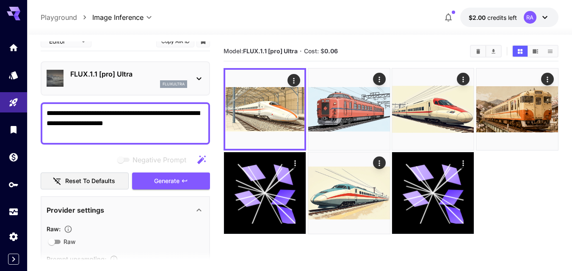
click at [99, 80] on div "FLUX.1.1 [pro] Ultra fluxultra" at bounding box center [128, 78] width 117 height 19
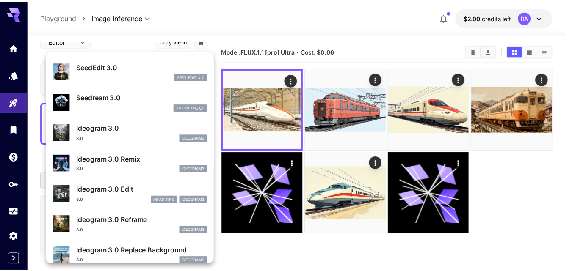
scroll to position [212, 0]
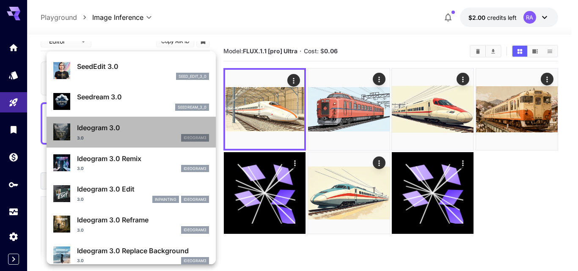
click at [166, 141] on div "3.0 ideogram3" at bounding box center [143, 138] width 132 height 8
type input "**********"
type input "****"
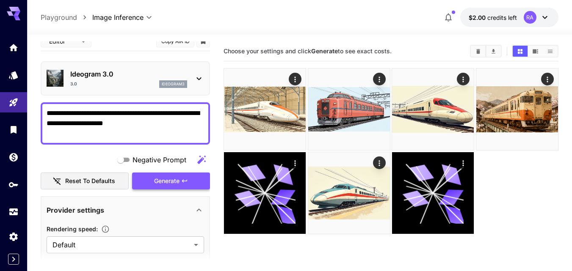
click at [175, 180] on span "Generate" at bounding box center [166, 181] width 25 height 11
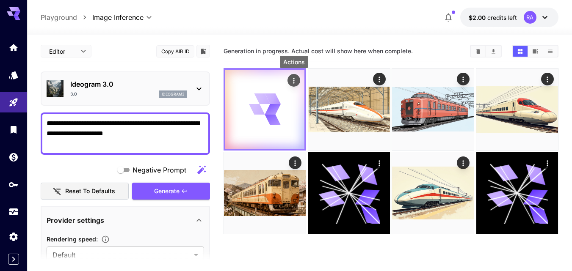
click at [292, 84] on icon "Actions" at bounding box center [294, 81] width 8 height 8
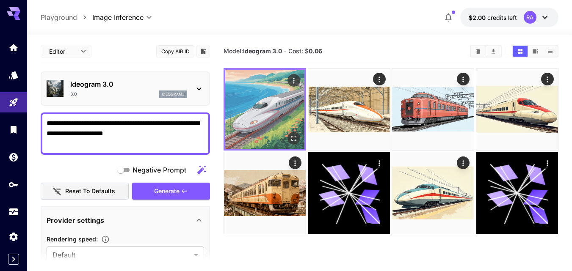
click at [264, 119] on img at bounding box center [264, 109] width 79 height 79
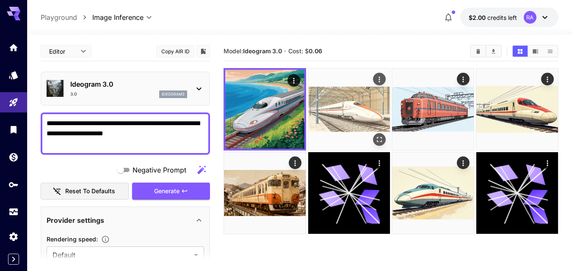
click at [342, 101] on img at bounding box center [349, 110] width 82 height 82
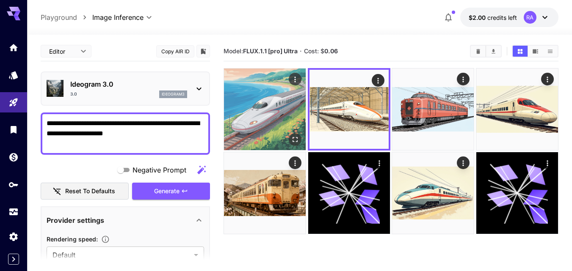
click at [276, 113] on img at bounding box center [265, 110] width 82 height 82
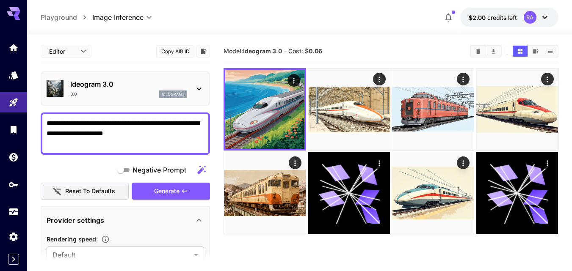
click at [155, 94] on div "3.0 ideogram3" at bounding box center [128, 95] width 117 height 8
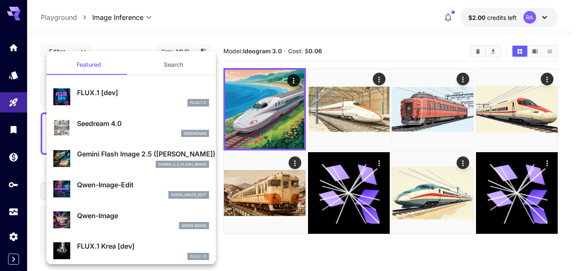
click at [342, 47] on div at bounding box center [289, 135] width 578 height 271
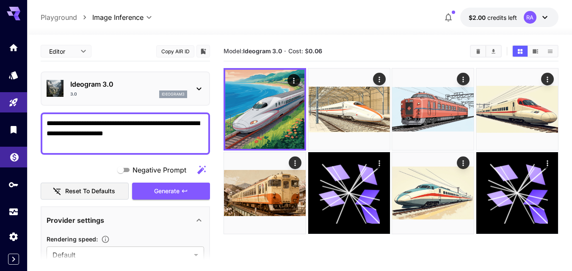
click at [14, 163] on link at bounding box center [13, 157] width 27 height 21
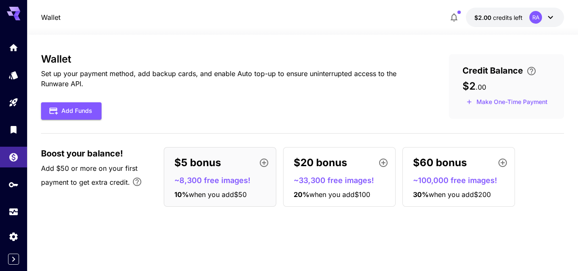
click at [497, 75] on span "Credit Balance" at bounding box center [493, 70] width 61 height 13
click at [497, 16] on span "credits left" at bounding box center [508, 17] width 30 height 7
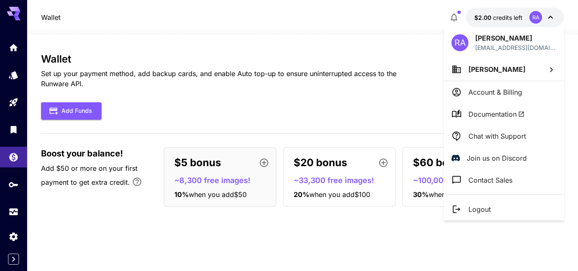
click at [497, 16] on div at bounding box center [289, 135] width 578 height 271
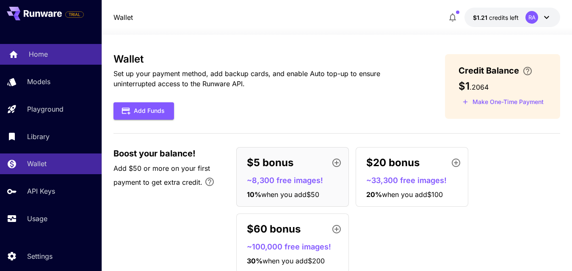
click at [47, 62] on link "Home" at bounding box center [51, 54] width 102 height 21
